Goal: Transaction & Acquisition: Subscribe to service/newsletter

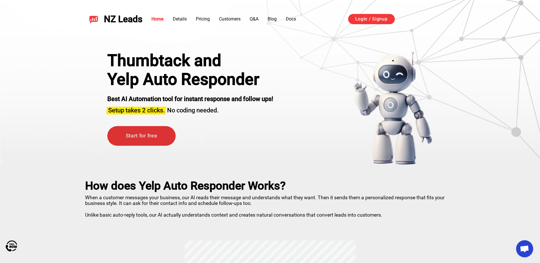
click at [135, 130] on link "Start for free" at bounding box center [141, 136] width 68 height 20
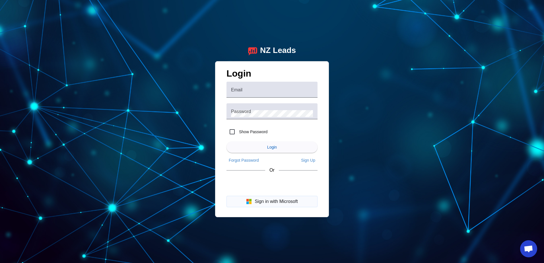
click at [272, 204] on button "Sign in with Microsoft" at bounding box center [272, 201] width 91 height 11
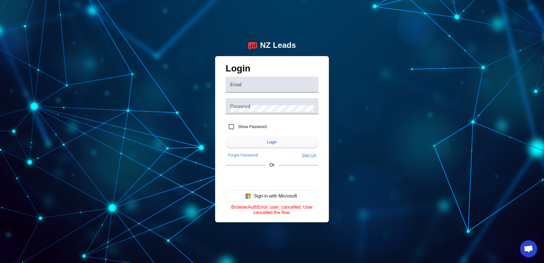
click at [310, 155] on span "Sign Up" at bounding box center [309, 155] width 14 height 5
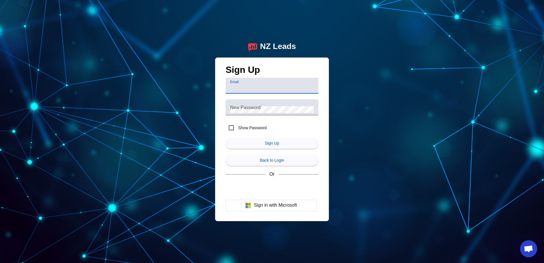
click at [258, 86] on input "Email" at bounding box center [272, 88] width 84 height 7
type input "info@gocleango.com"
click at [274, 104] on div "New Password" at bounding box center [272, 107] width 84 height 16
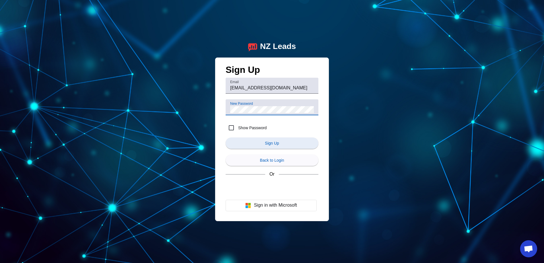
click at [287, 145] on span "submit" at bounding box center [272, 143] width 93 height 14
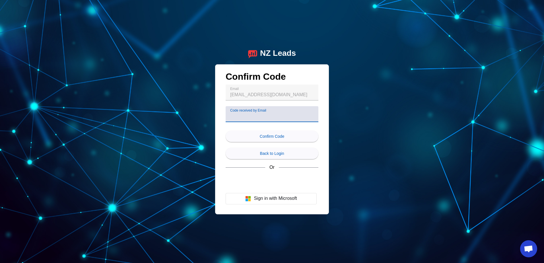
click at [240, 113] on input "Code received by Email" at bounding box center [272, 116] width 84 height 7
click at [232, 112] on label "Code received by Email" at bounding box center [254, 114] width 48 height 5
click at [232, 113] on input "Code received by Email" at bounding box center [272, 116] width 84 height 7
click at [233, 116] on input "Code received by Email" at bounding box center [272, 116] width 84 height 7
paste input "28823"
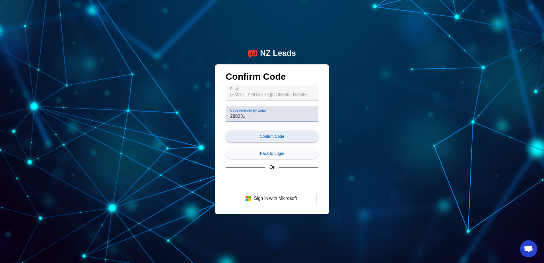
type input "288231"
drag, startPoint x: 256, startPoint y: 134, endPoint x: 254, endPoint y: 124, distance: 10.6
click at [254, 124] on form "Email info@gocleango.com Code received by Email 288231 Confirm Code Back to Log…" at bounding box center [272, 123] width 93 height 77
click at [262, 139] on span "submit" at bounding box center [272, 136] width 93 height 14
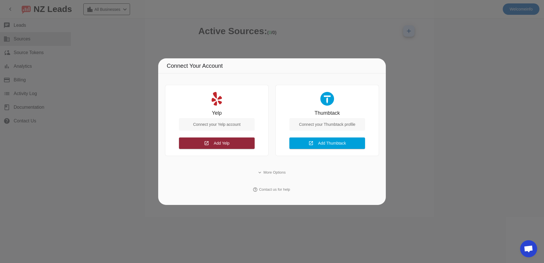
click at [224, 141] on span "Add Yelp" at bounding box center [222, 143] width 16 height 5
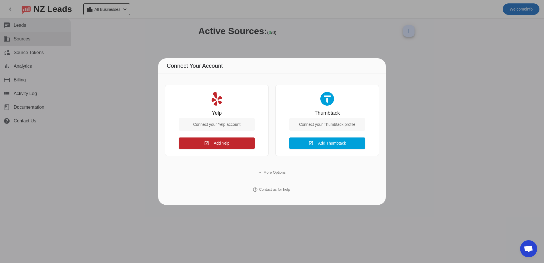
drag, startPoint x: 249, startPoint y: 43, endPoint x: 63, endPoint y: 30, distance: 186.3
click at [247, 43] on div at bounding box center [272, 131] width 544 height 263
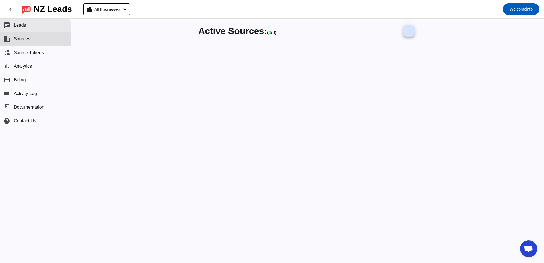
click at [23, 32] on button "chat Leads" at bounding box center [35, 25] width 71 height 14
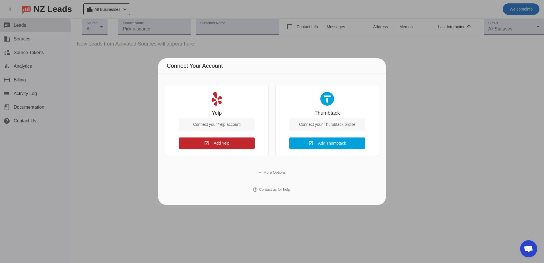
click at [25, 48] on div at bounding box center [272, 131] width 544 height 263
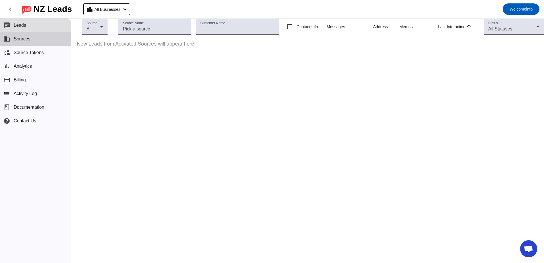
click at [22, 43] on button "business Sources" at bounding box center [35, 39] width 71 height 14
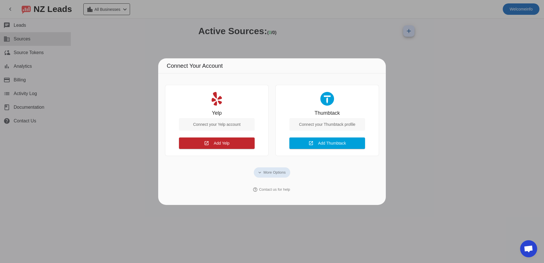
click at [470, 52] on div at bounding box center [272, 131] width 544 height 263
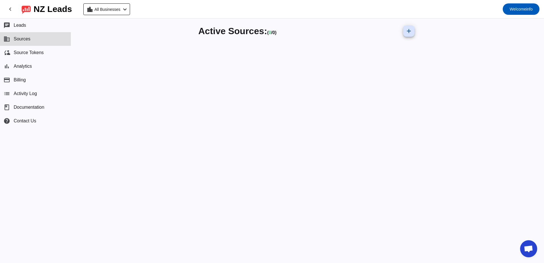
click at [118, 16] on mat-toolbar-row "chevron_left NZ Leads location_city All Businesses chevron_left Welcome info" at bounding box center [272, 9] width 544 height 18
click at [120, 9] on span "All Businesses" at bounding box center [107, 9] width 26 height 8
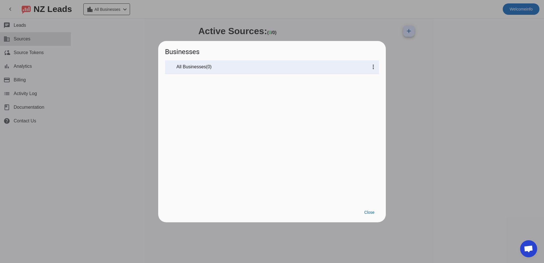
click at [525, 7] on div at bounding box center [272, 131] width 544 height 263
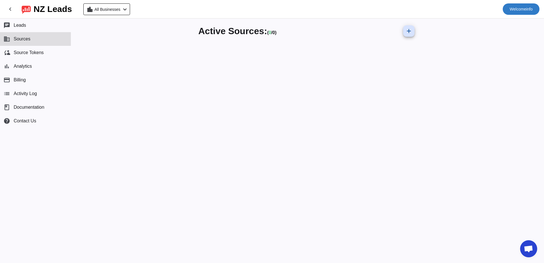
click at [527, 8] on span "Welcome info" at bounding box center [521, 9] width 23 height 8
click at [13, 11] on div at bounding box center [272, 131] width 544 height 263
click at [9, 8] on mat-icon "chevron_left" at bounding box center [10, 9] width 7 height 7
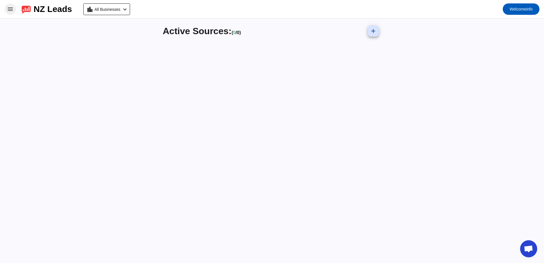
click at [23, 172] on div "Active Sources: ( 0 / 0) add" at bounding box center [272, 140] width 544 height 244
click at [11, 15] on span at bounding box center [10, 9] width 14 height 14
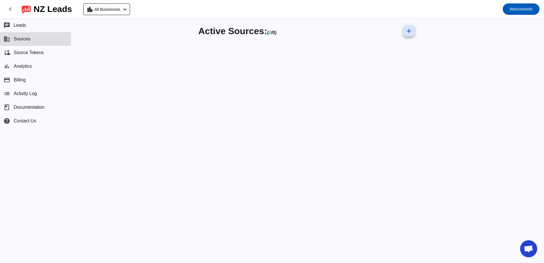
click at [12, 38] on button "business Sources" at bounding box center [35, 39] width 71 height 14
click at [415, 27] on span at bounding box center [409, 31] width 14 height 14
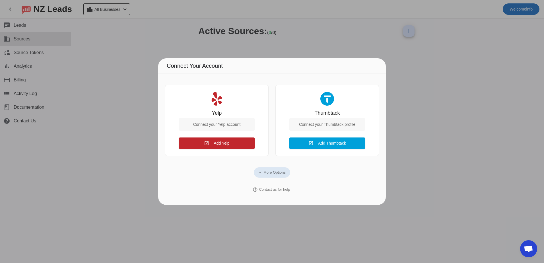
click at [210, 135] on div "Yelp Connect your Yelp account" at bounding box center [217, 123] width 76 height 27
click at [210, 138] on span at bounding box center [217, 143] width 76 height 14
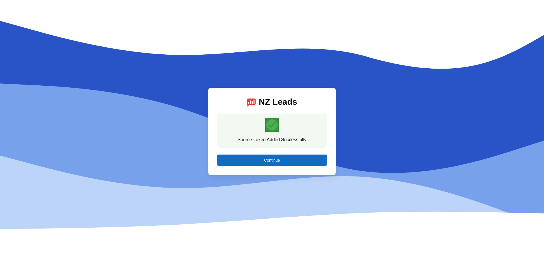
click at [278, 157] on span at bounding box center [271, 160] width 109 height 14
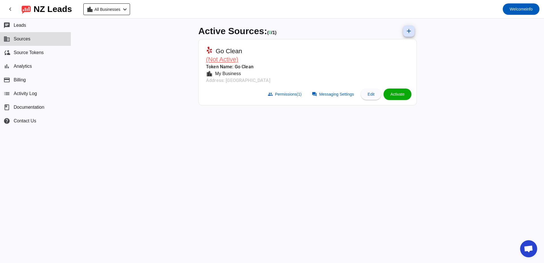
click at [28, 37] on span "Sources" at bounding box center [22, 38] width 17 height 5
click at [407, 30] on mat-icon "add" at bounding box center [408, 31] width 7 height 7
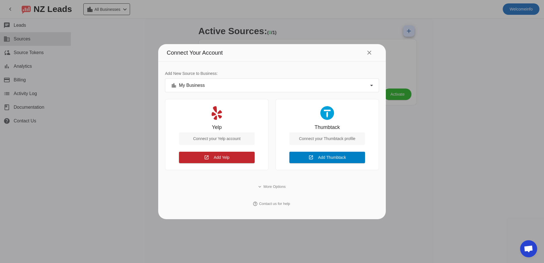
click at [339, 156] on span "Add Thumbtack" at bounding box center [332, 157] width 28 height 5
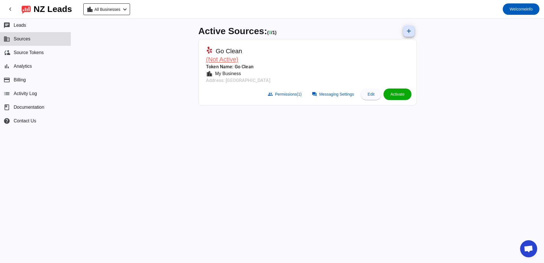
click at [17, 36] on button "business Sources" at bounding box center [35, 39] width 71 height 14
click at [401, 91] on span at bounding box center [398, 94] width 28 height 14
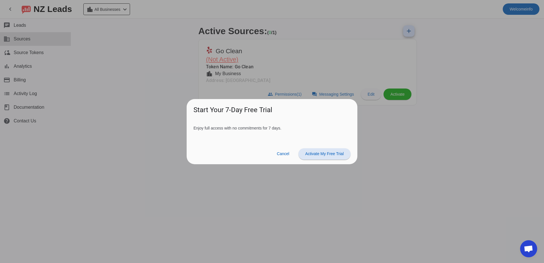
click at [328, 158] on span at bounding box center [324, 154] width 52 height 14
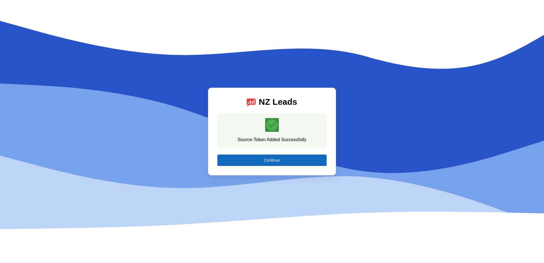
click at [261, 164] on span at bounding box center [271, 160] width 109 height 14
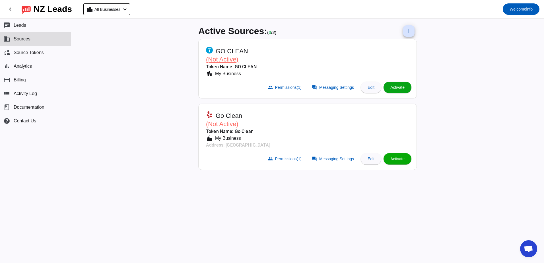
click at [405, 86] on span at bounding box center [398, 88] width 28 height 14
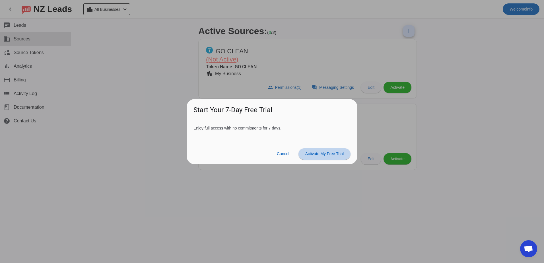
click at [314, 155] on span "Activate My Free Trial" at bounding box center [324, 153] width 38 height 5
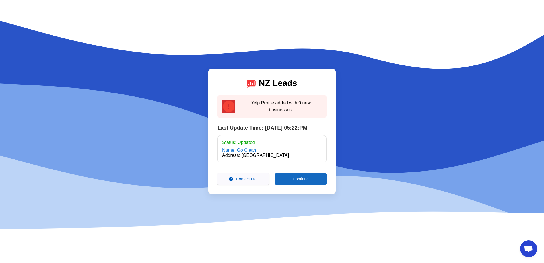
click at [301, 176] on span at bounding box center [301, 179] width 52 height 14
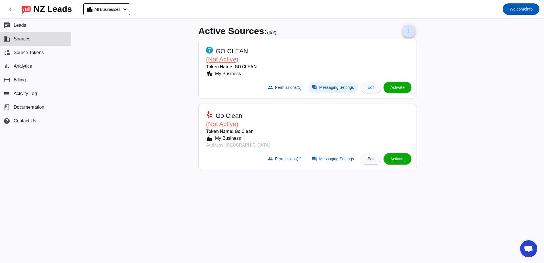
click at [334, 86] on span "Messaging Settings" at bounding box center [336, 87] width 35 height 5
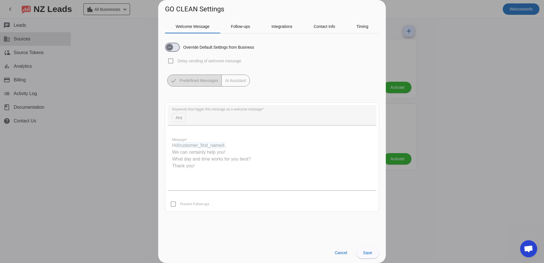
click at [180, 46] on div "Override Default Settings from Business" at bounding box center [209, 47] width 89 height 9
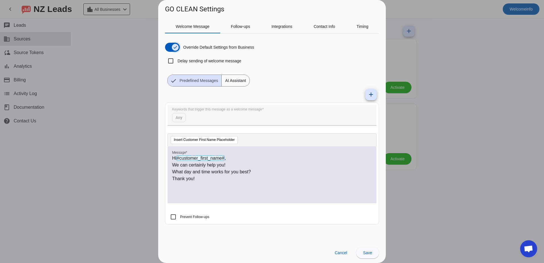
click at [174, 46] on icon "button" at bounding box center [175, 47] width 5 height 5
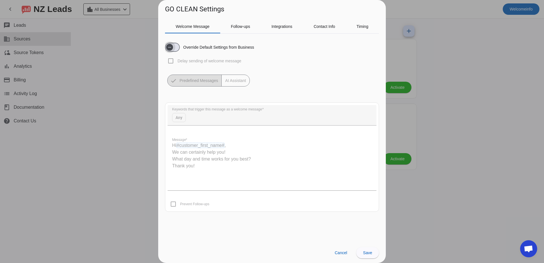
click at [174, 46] on span "button" at bounding box center [169, 47] width 11 height 11
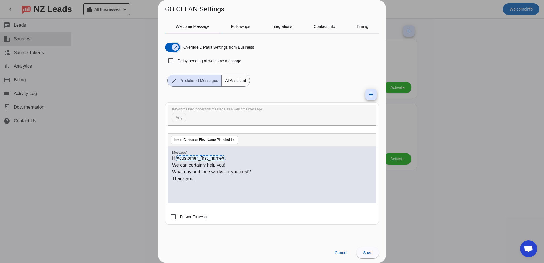
click at [174, 46] on icon "button" at bounding box center [175, 47] width 5 height 5
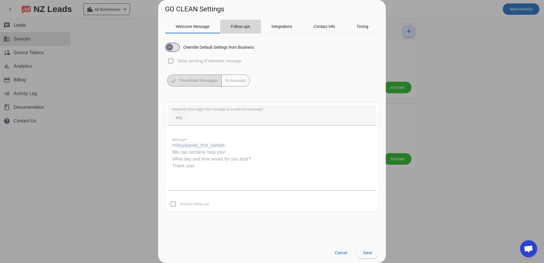
click at [247, 26] on span "Follow-ups" at bounding box center [240, 26] width 19 height 4
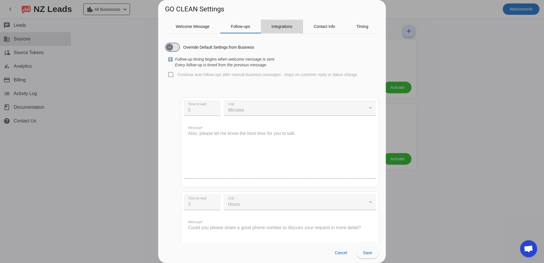
click at [275, 26] on span "Integrations" at bounding box center [281, 26] width 21 height 4
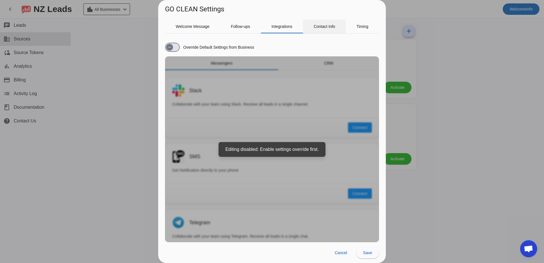
click at [320, 28] on span "Contact Info" at bounding box center [325, 26] width 22 height 4
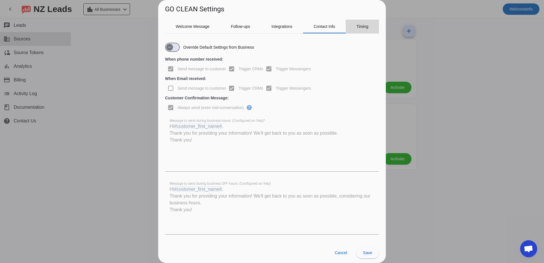
click at [362, 26] on span "Timing" at bounding box center [363, 26] width 12 height 4
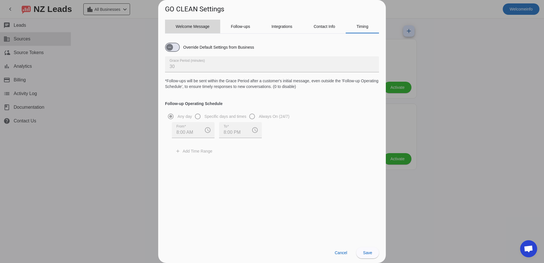
click at [177, 28] on span "Welcome Message" at bounding box center [193, 26] width 34 height 4
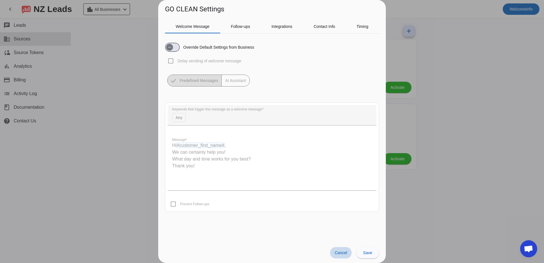
click at [337, 255] on span "Cancel" at bounding box center [341, 252] width 13 height 5
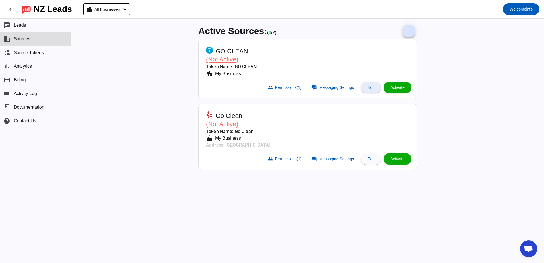
click at [370, 91] on span at bounding box center [371, 88] width 20 height 14
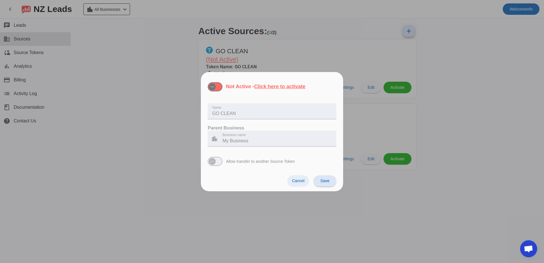
click at [297, 178] on span "Cancel" at bounding box center [298, 180] width 13 height 5
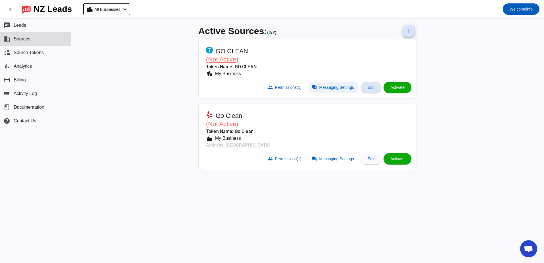
click at [334, 89] on span "Messaging Settings" at bounding box center [336, 87] width 35 height 5
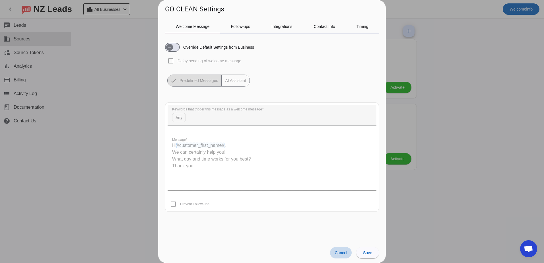
click at [338, 248] on span at bounding box center [341, 252] width 22 height 11
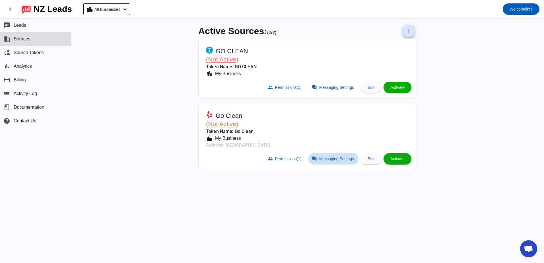
click at [345, 160] on span "Messaging Settings" at bounding box center [336, 159] width 35 height 5
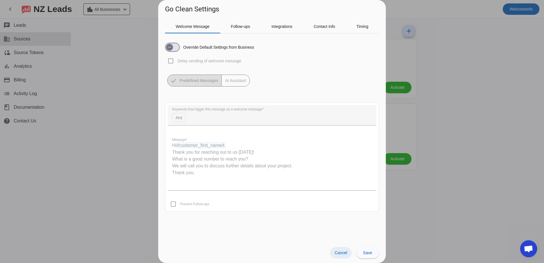
click at [339, 248] on span at bounding box center [341, 252] width 22 height 11
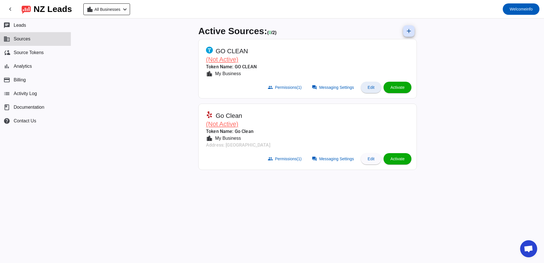
click at [372, 81] on span at bounding box center [371, 88] width 20 height 14
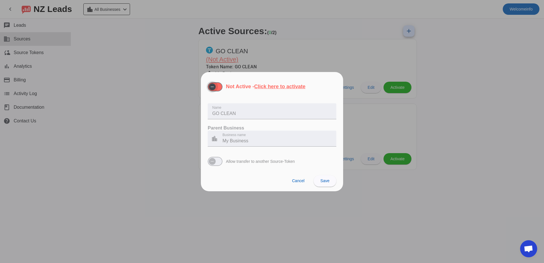
click at [215, 87] on span "button" at bounding box center [212, 86] width 7 height 7
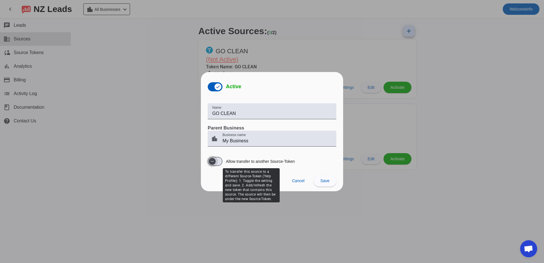
click at [221, 160] on span "button" at bounding box center [215, 161] width 15 height 9
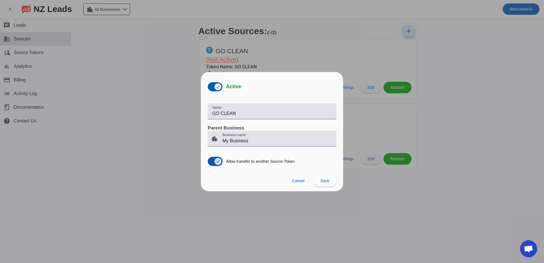
click at [216, 158] on span "button" at bounding box center [218, 161] width 7 height 7
click at [295, 181] on span "Cancel" at bounding box center [298, 180] width 13 height 5
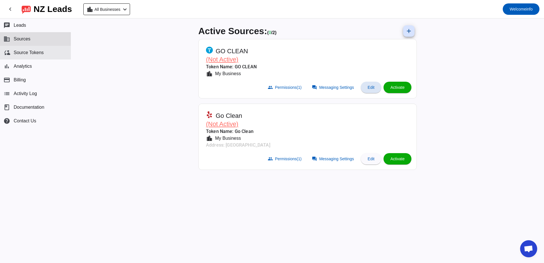
click at [23, 53] on span "Source Tokens" at bounding box center [29, 52] width 30 height 5
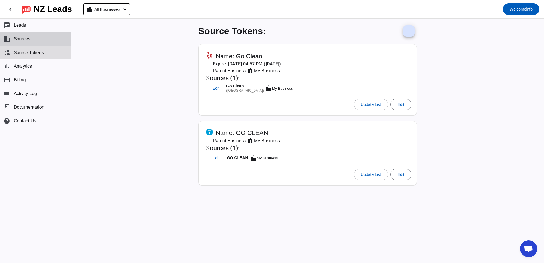
click at [21, 42] on button "business Sources" at bounding box center [35, 39] width 71 height 14
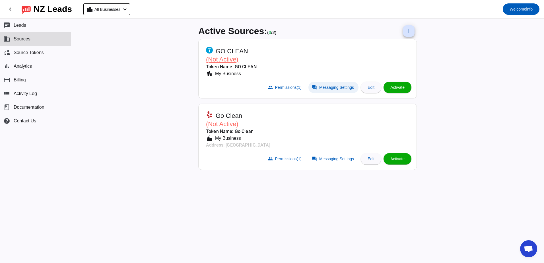
click at [345, 85] on span "Messaging Settings" at bounding box center [336, 87] width 35 height 5
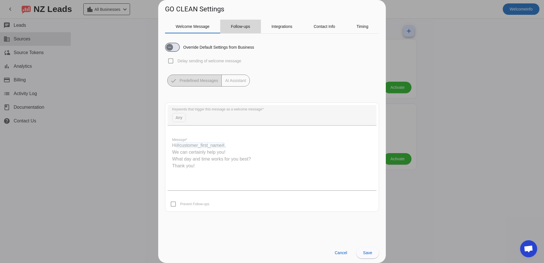
click at [243, 26] on span "Follow-ups" at bounding box center [240, 26] width 19 height 4
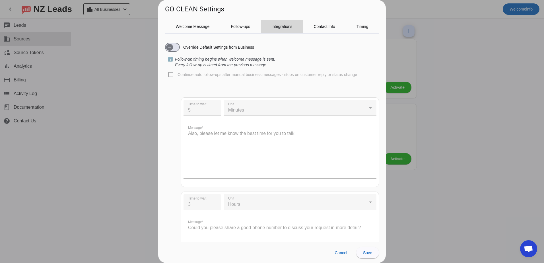
click at [288, 28] on span "Integrations" at bounding box center [281, 26] width 21 height 4
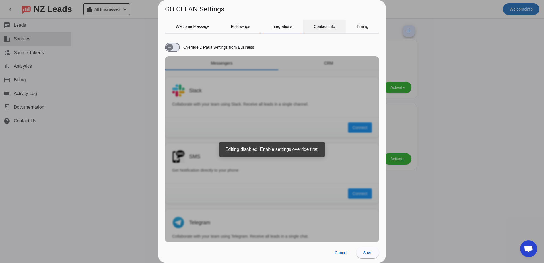
click at [322, 27] on span "Contact Info" at bounding box center [325, 26] width 22 height 4
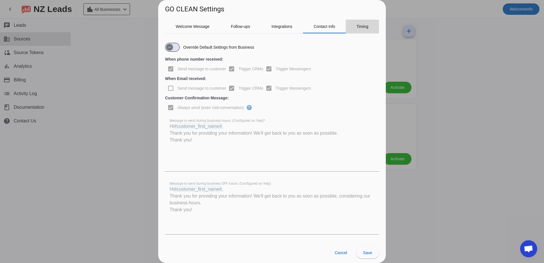
click at [357, 26] on span "Timing" at bounding box center [363, 26] width 12 height 4
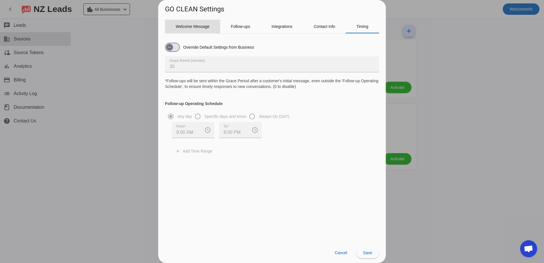
drag, startPoint x: 178, startPoint y: 22, endPoint x: 310, endPoint y: 255, distance: 267.5
click at [179, 25] on span "Welcome Message" at bounding box center [193, 27] width 34 height 14
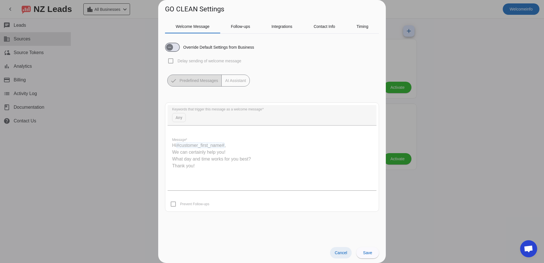
click at [337, 251] on span "Cancel" at bounding box center [341, 252] width 13 height 5
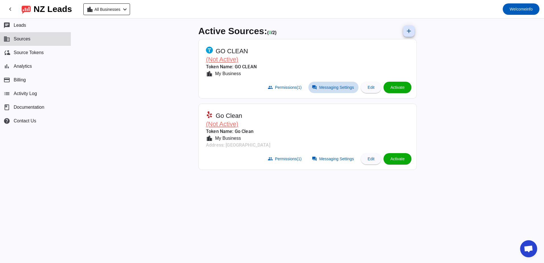
click at [338, 88] on span "Messaging Settings" at bounding box center [336, 87] width 35 height 5
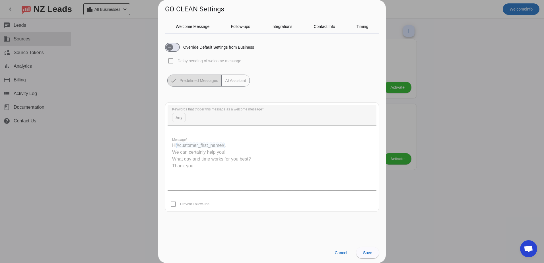
click at [236, 81] on mat-button-toggle-group "Predefined Messages AI Assistant" at bounding box center [208, 81] width 83 height 12
click at [174, 46] on span "button" at bounding box center [169, 47] width 11 height 11
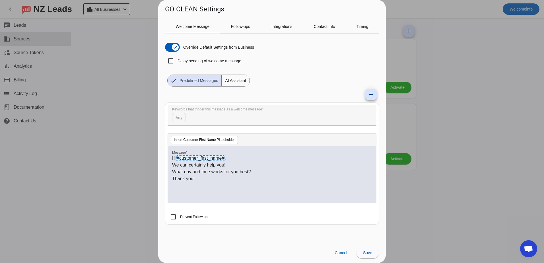
click at [240, 77] on span "AI Assistant" at bounding box center [236, 80] width 28 height 11
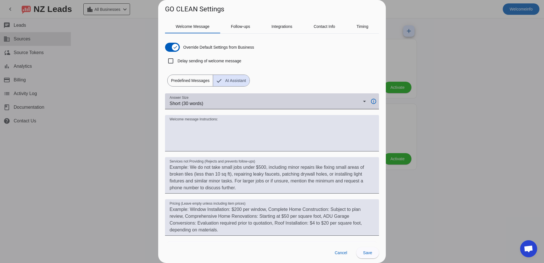
click at [180, 105] on span "Short (30 words)" at bounding box center [187, 103] width 34 height 5
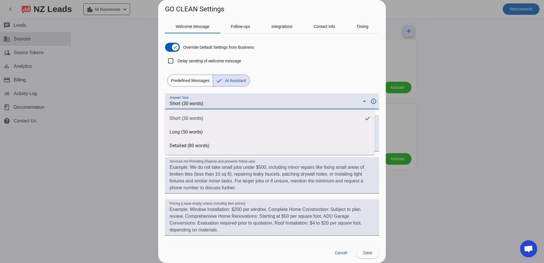
click at [180, 104] on div at bounding box center [272, 131] width 544 height 263
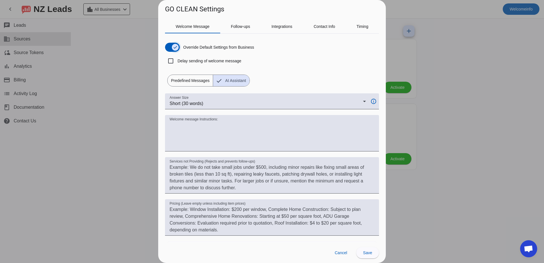
click at [168, 46] on span "button" at bounding box center [172, 47] width 15 height 9
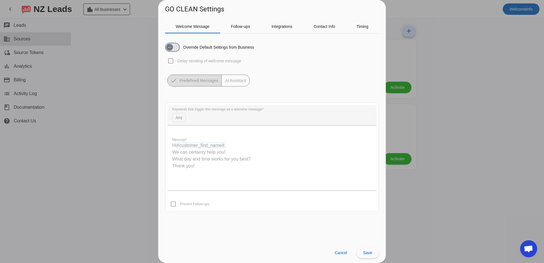
click at [194, 81] on mat-button-toggle-group "Predefined Messages AI Assistant" at bounding box center [208, 81] width 83 height 12
click at [343, 258] on span at bounding box center [341, 252] width 22 height 11
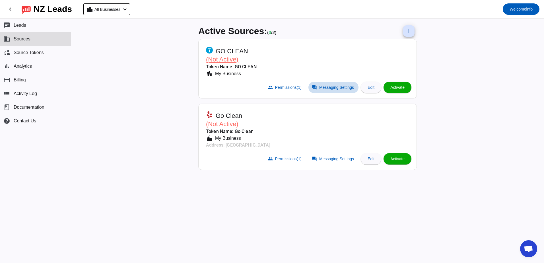
click at [326, 84] on span at bounding box center [333, 87] width 50 height 11
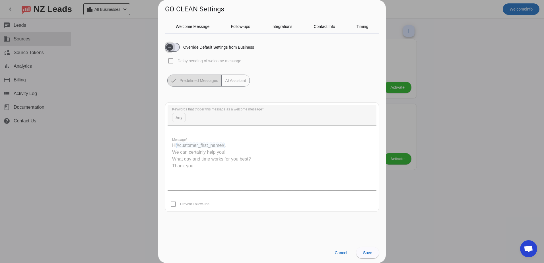
click at [177, 49] on span "button" at bounding box center [172, 47] width 15 height 9
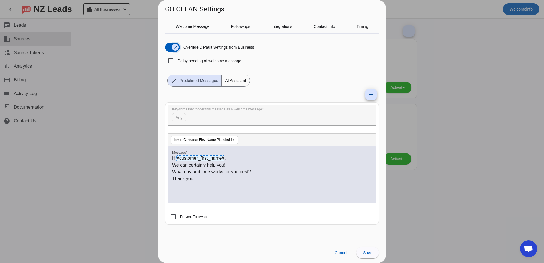
click at [168, 46] on span "button" at bounding box center [172, 47] width 15 height 9
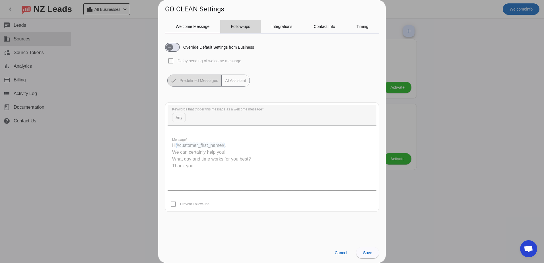
click at [240, 28] on span "Follow-ups" at bounding box center [240, 26] width 19 height 4
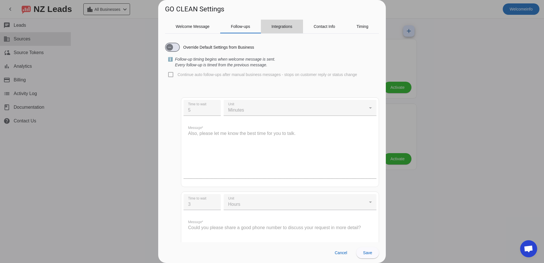
click at [280, 29] on span "Integrations" at bounding box center [281, 27] width 21 height 14
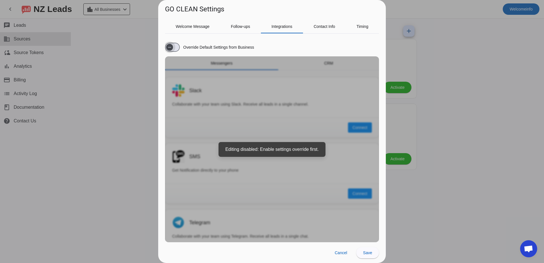
click at [170, 47] on icon "button" at bounding box center [169, 47] width 5 height 5
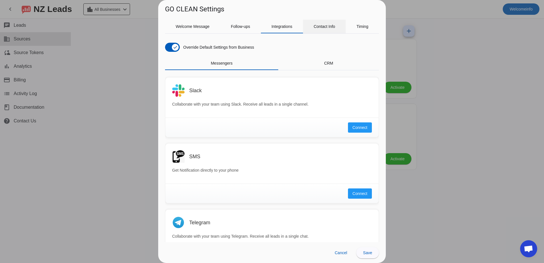
click at [325, 25] on span "Contact Info" at bounding box center [325, 26] width 22 height 4
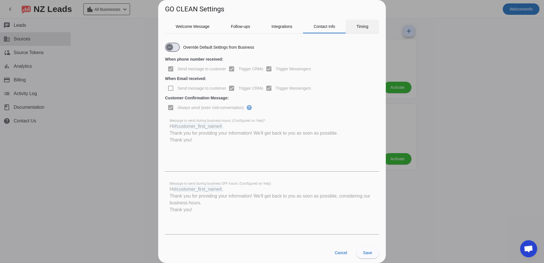
click at [354, 26] on div "Timing" at bounding box center [362, 27] width 33 height 14
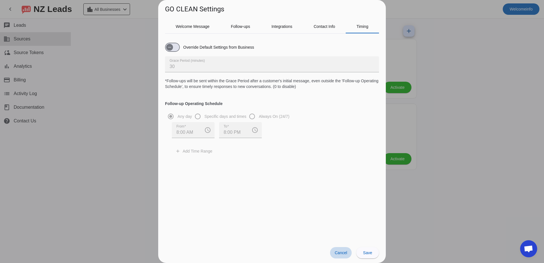
click at [335, 252] on button "Cancel" at bounding box center [341, 252] width 22 height 11
